Goal: Transaction & Acquisition: Book appointment/travel/reservation

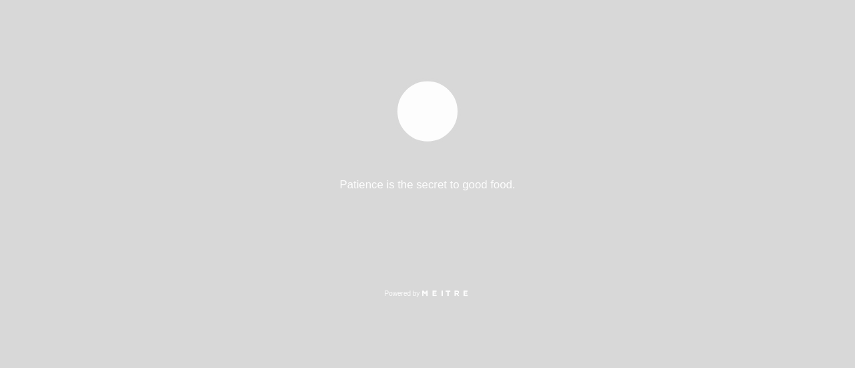
select select "pt"
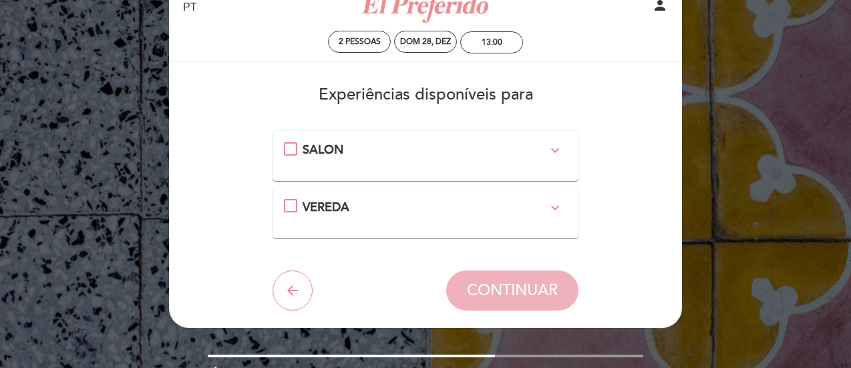
scroll to position [53, 0]
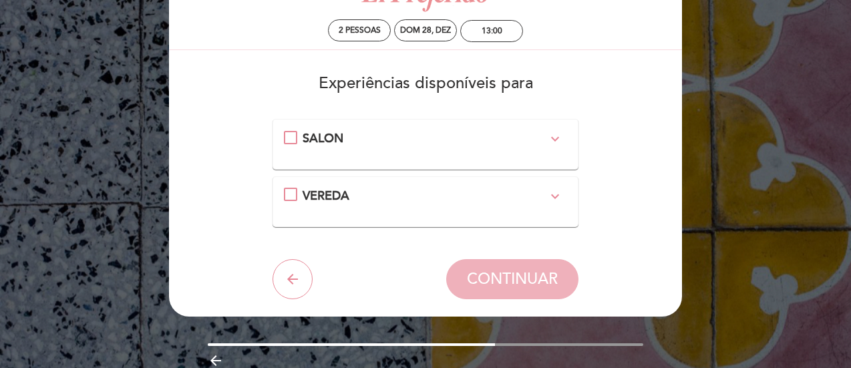
click at [550, 196] on icon "expand_more" at bounding box center [555, 196] width 16 height 16
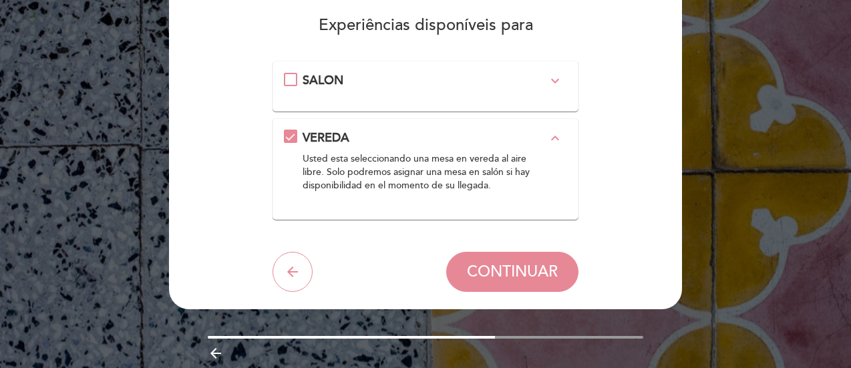
scroll to position [112, 0]
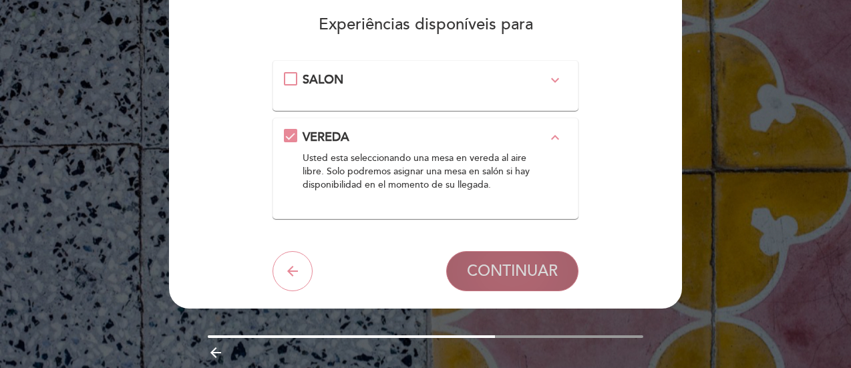
click at [514, 265] on span "CONTINUAR" at bounding box center [512, 271] width 91 height 19
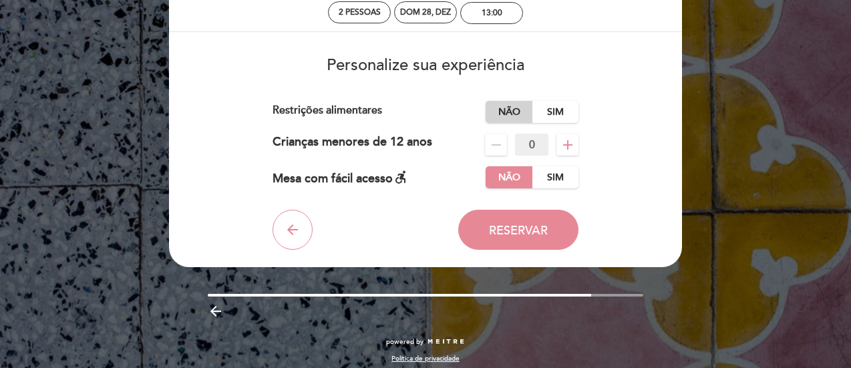
click at [506, 108] on label "Não" at bounding box center [509, 112] width 47 height 22
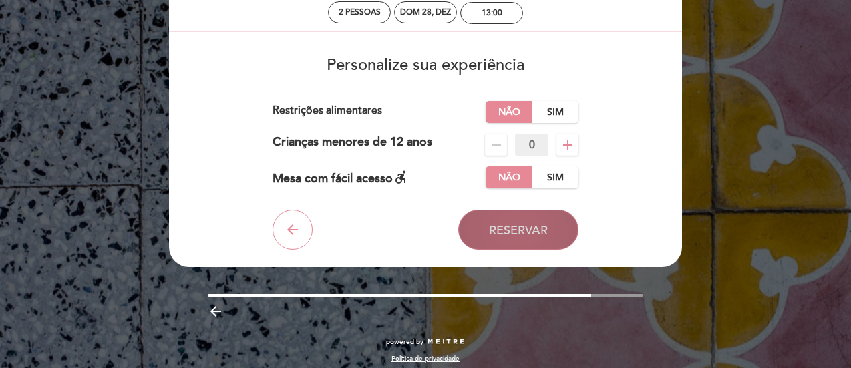
click at [508, 230] on span "Reservar" at bounding box center [518, 230] width 59 height 15
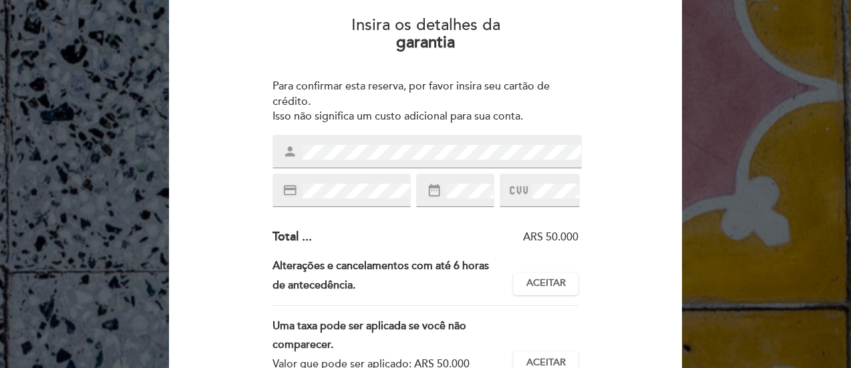
scroll to position [118, 0]
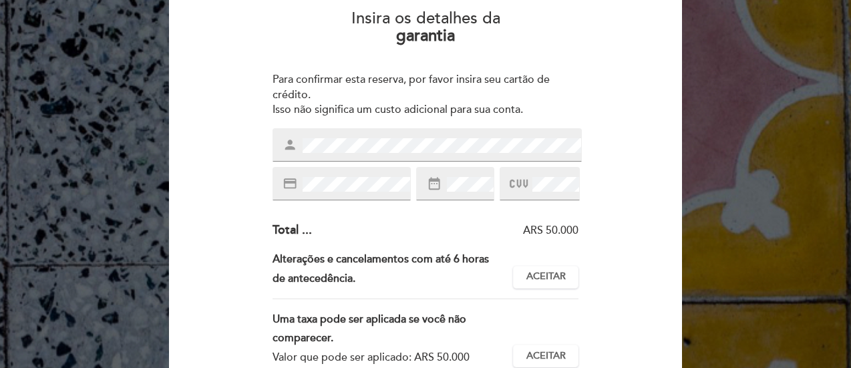
click at [246, 174] on div "Insira os detalhes da [GEOGRAPHIC_DATA] Para confirmar esta reserva, por favor …" at bounding box center [425, 279] width 494 height 560
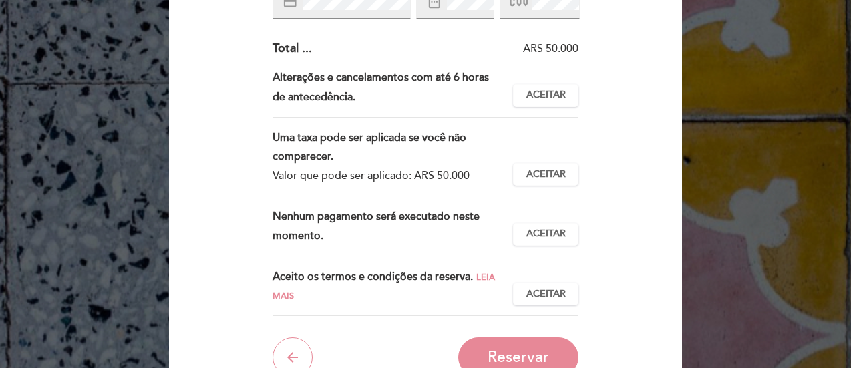
scroll to position [301, 0]
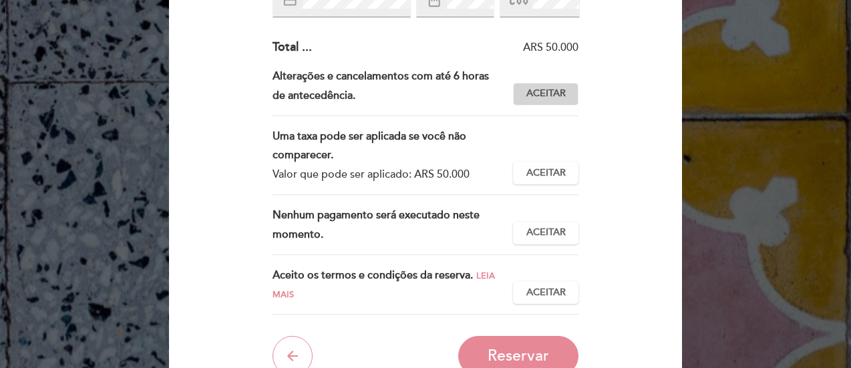
click at [538, 86] on button "Aceitar Aceito" at bounding box center [545, 94] width 65 height 23
click at [542, 182] on button "Aceitar Aceito" at bounding box center [545, 173] width 65 height 23
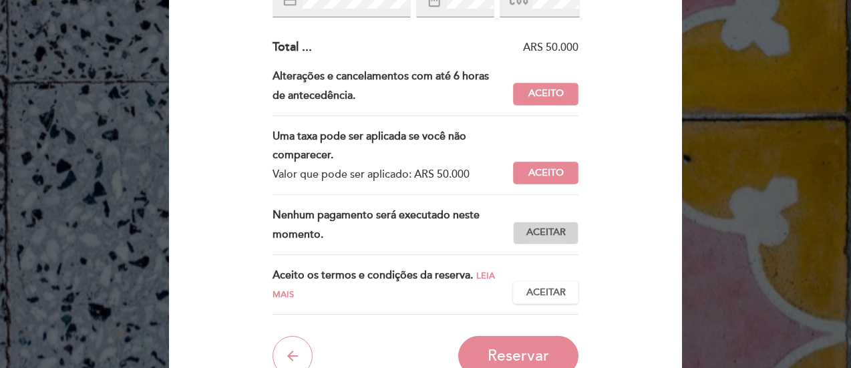
click at [546, 234] on span "Aceitar" at bounding box center [545, 233] width 39 height 14
click at [553, 295] on span "Aceitar" at bounding box center [545, 293] width 39 height 14
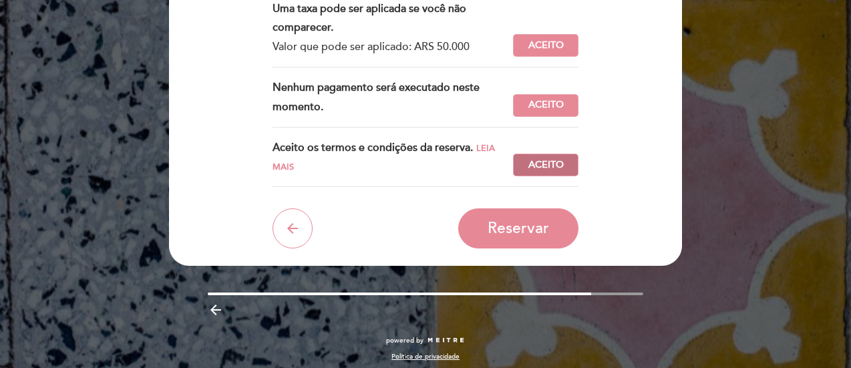
scroll to position [434, 0]
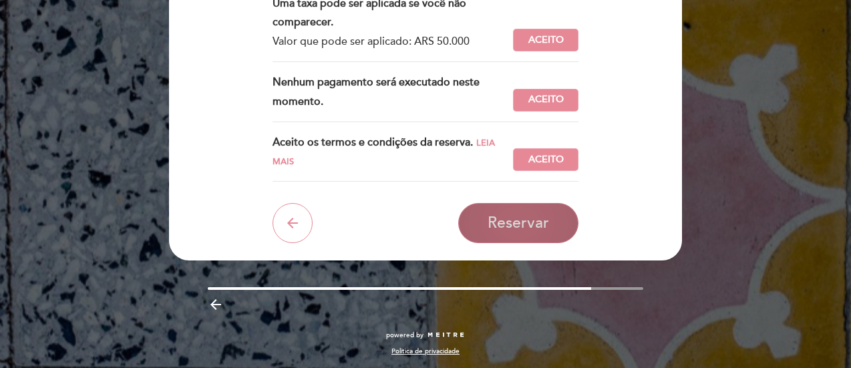
click at [525, 226] on span "Reservar" at bounding box center [518, 223] width 61 height 19
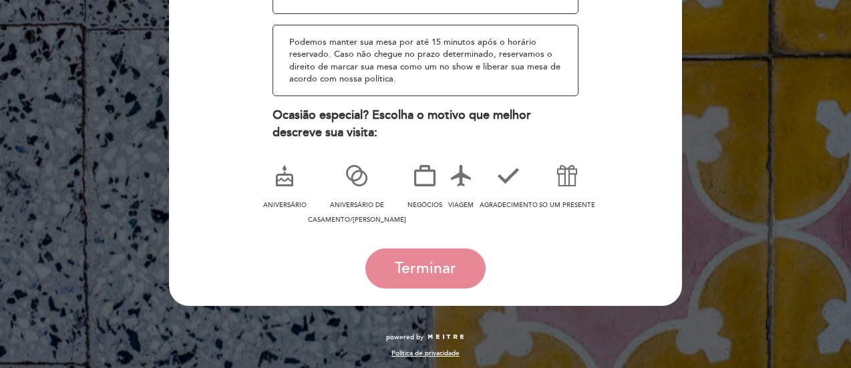
scroll to position [285, 0]
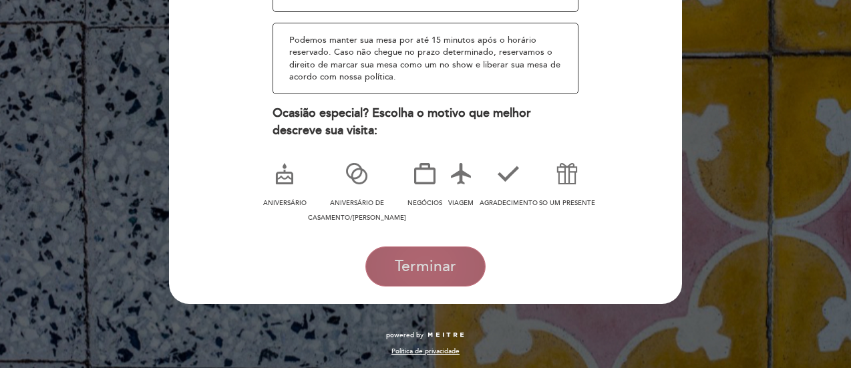
click at [415, 277] on button "Terminar" at bounding box center [425, 266] width 120 height 40
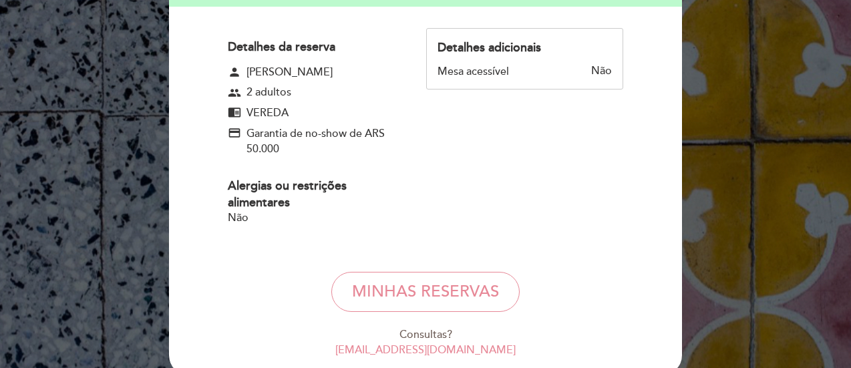
scroll to position [253, 0]
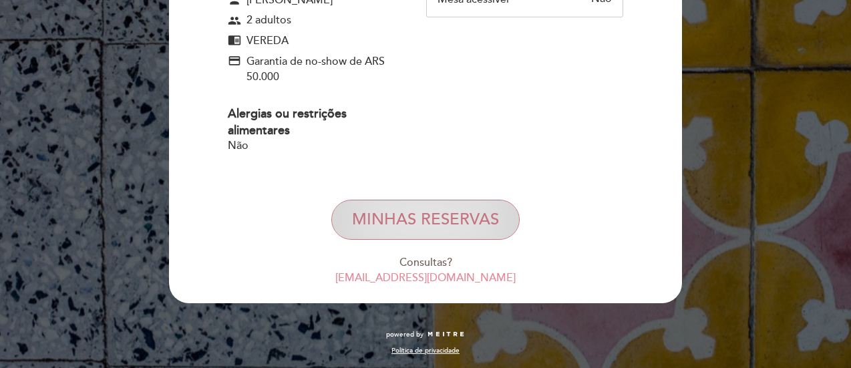
click at [434, 232] on button "MINHAS RESERVAS" at bounding box center [425, 220] width 188 height 40
select select "pt"
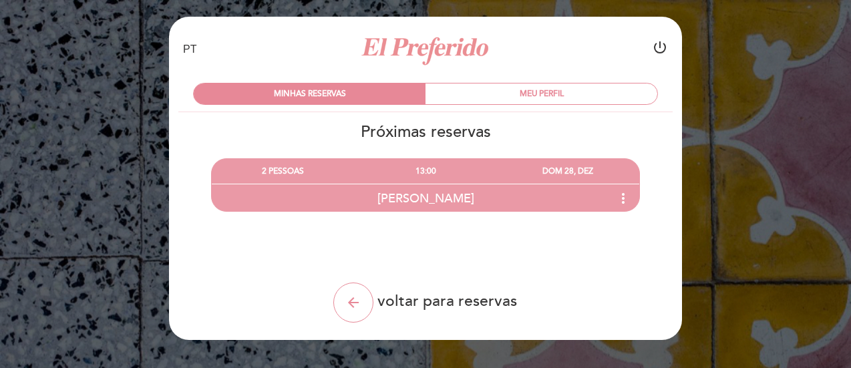
scroll to position [21, 0]
